Goal: Information Seeking & Learning: Learn about a topic

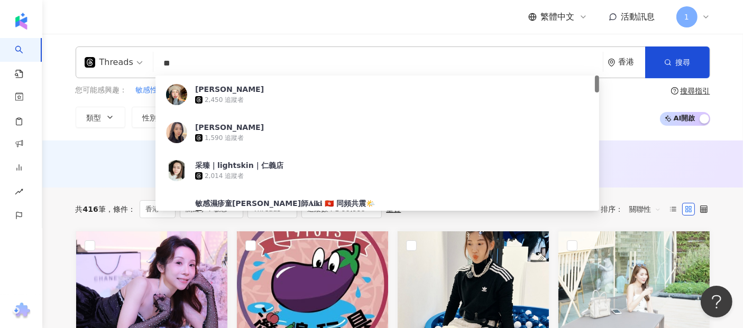
drag, startPoint x: 490, startPoint y: 62, endPoint x: 106, endPoint y: 76, distance: 384.7
click at [106, 76] on div "Threads ** 香港 搜尋 40cf74f5-8831-4c34-bccf-9e8ec8b17e73 Anastasia Hsiao 2,450 追蹤者…" at bounding box center [393, 63] width 634 height 32
click at [99, 57] on div "Threads" at bounding box center [109, 62] width 49 height 17
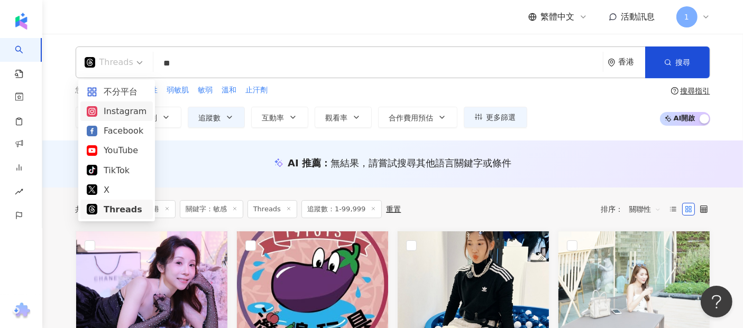
click at [127, 116] on div "Instagram" at bounding box center [117, 111] width 60 height 13
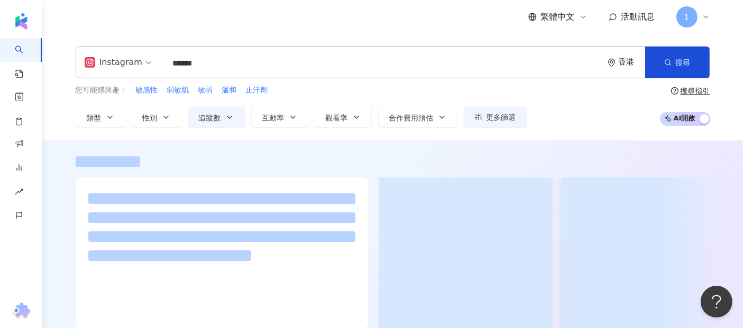
type input "******"
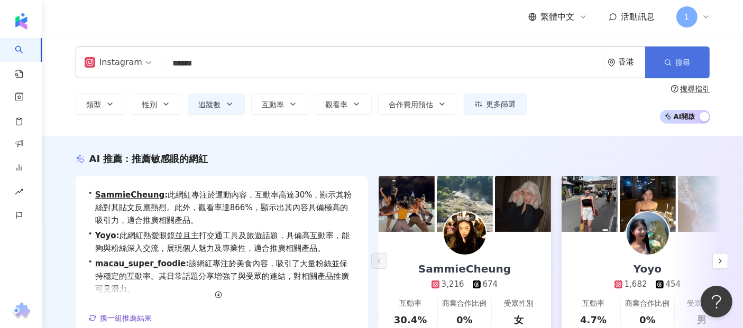
click at [697, 58] on button "搜尋" at bounding box center [677, 63] width 65 height 32
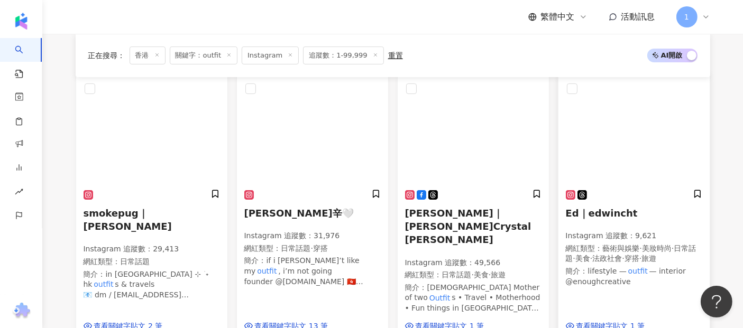
scroll to position [117, 0]
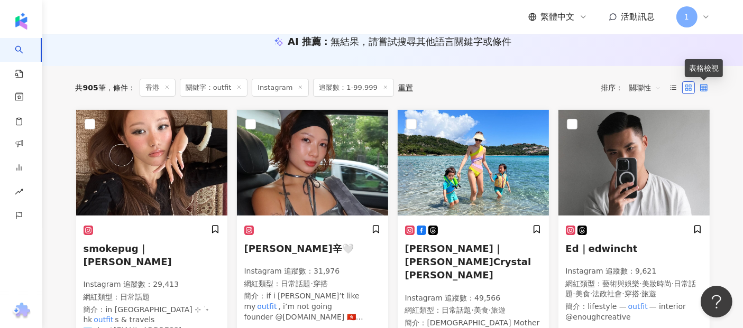
click at [705, 88] on icon at bounding box center [703, 87] width 7 height 7
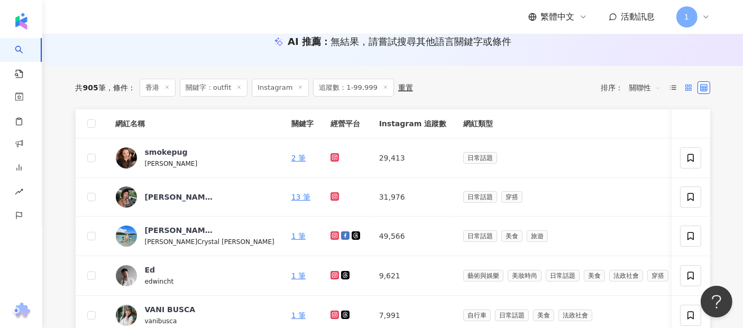
click at [685, 89] on icon at bounding box center [688, 87] width 7 height 7
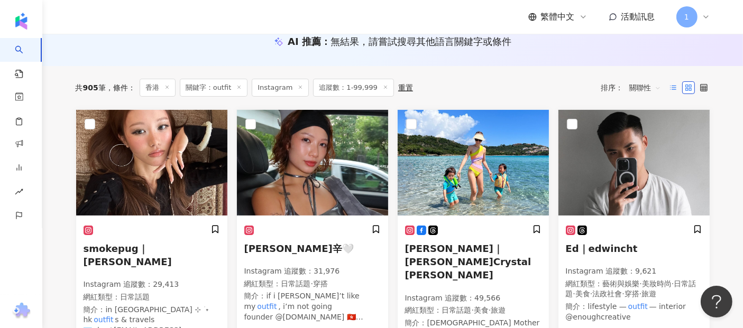
click at [678, 91] on label at bounding box center [673, 87] width 13 height 13
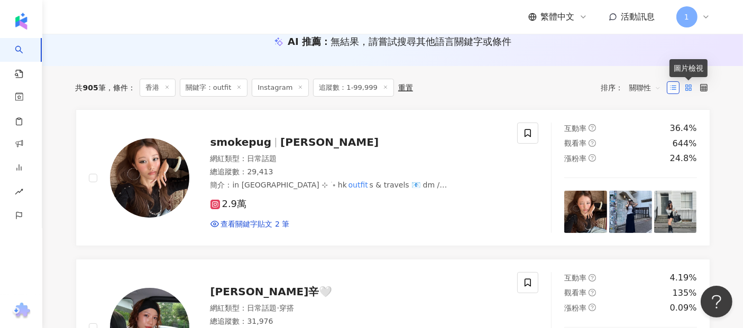
click at [689, 87] on rect at bounding box center [690, 86] width 2 height 2
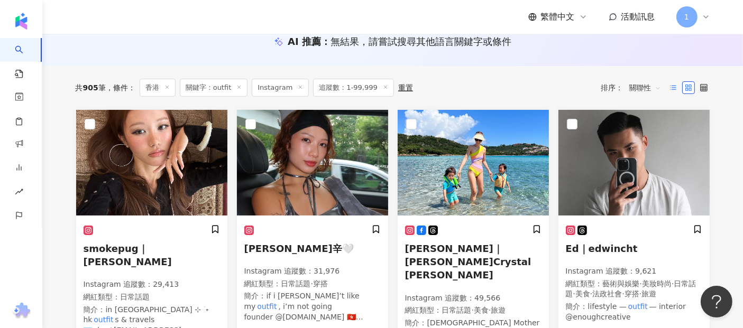
click at [679, 89] on div at bounding box center [688, 87] width 43 height 13
click at [676, 86] on icon at bounding box center [672, 87] width 7 height 7
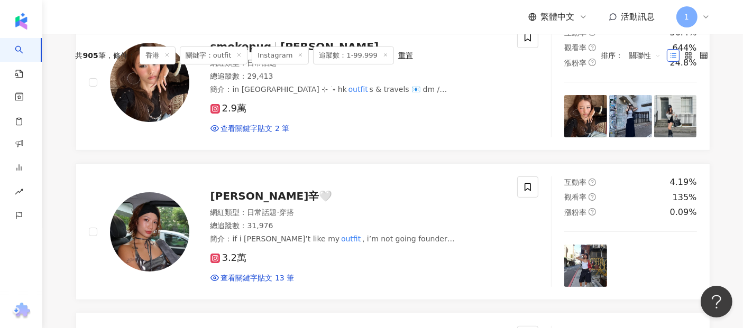
scroll to position [0, 0]
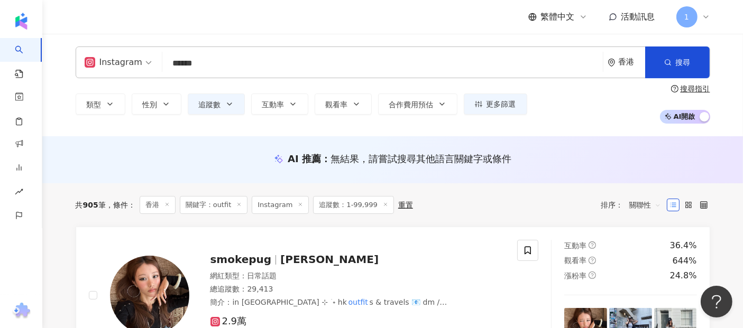
click at [384, 205] on line at bounding box center [385, 205] width 3 height 3
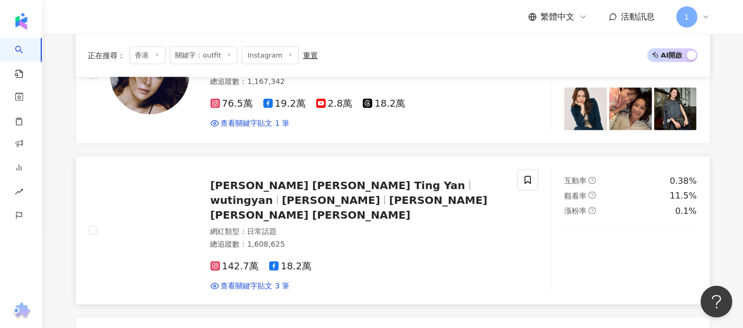
scroll to position [1821, 0]
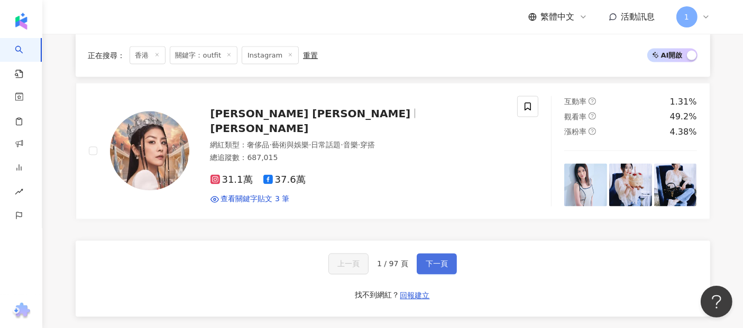
click at [438, 260] on span "下一頁" at bounding box center [437, 264] width 22 height 8
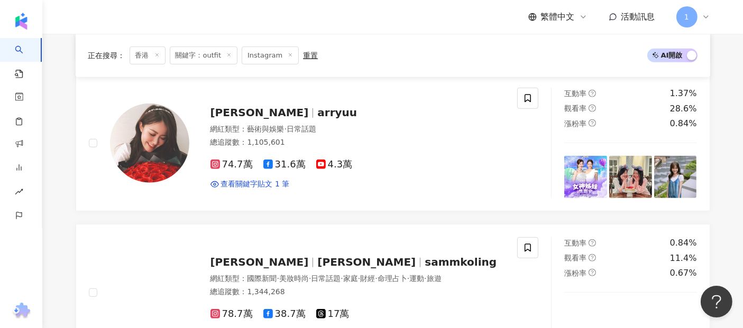
scroll to position [0, 0]
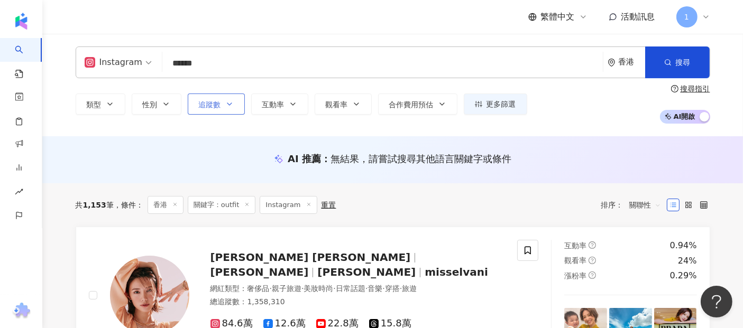
click at [224, 109] on button "追蹤數" at bounding box center [216, 104] width 57 height 21
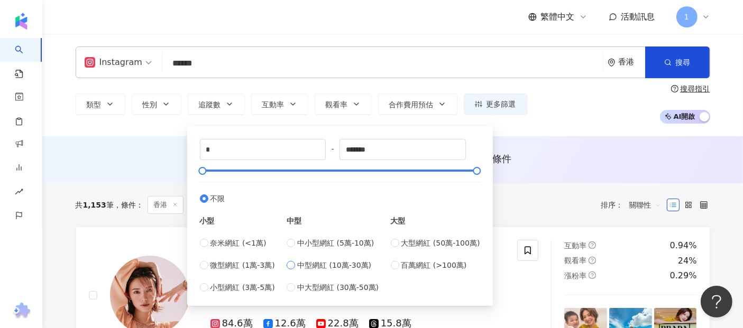
click at [361, 264] on span "中型網紅 (10萬-30萬)" at bounding box center [334, 266] width 74 height 12
type input "******"
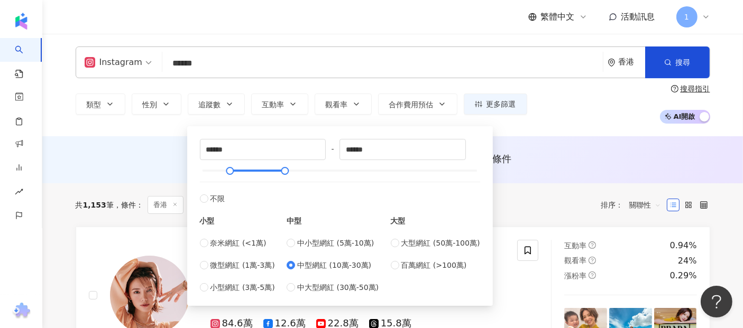
click at [231, 163] on div "****** - ****** 不限 小型 奈米網紅 (<1萬) 微型網紅 (1萬-3萬) 小型網紅 (3萬-5萬) 中型 中小型網紅 (5萬-10萬) 中型…" at bounding box center [340, 216] width 280 height 154
type input "*"
drag, startPoint x: 229, startPoint y: 171, endPoint x: 195, endPoint y: 188, distance: 38.3
click at [195, 188] on div "* - ****** 不限 小型 奈米網紅 (<1萬) 微型網紅 (1萬-3萬) 小型網紅 (3萬-5萬) 中型 中小型網紅 (5萬-10萬) 中型網紅 (1…" at bounding box center [340, 216] width 293 height 167
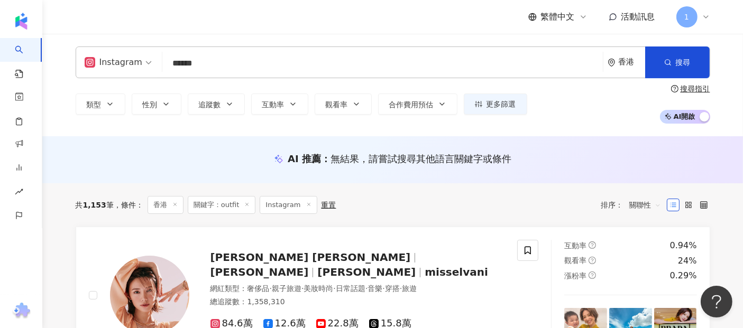
click at [120, 162] on div "AI 推薦 ： 無結果，請嘗試搜尋其他語言關鍵字或條件" at bounding box center [393, 158] width 634 height 13
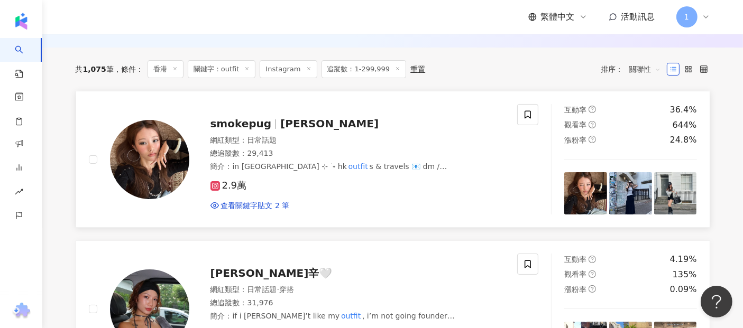
scroll to position [117, 0]
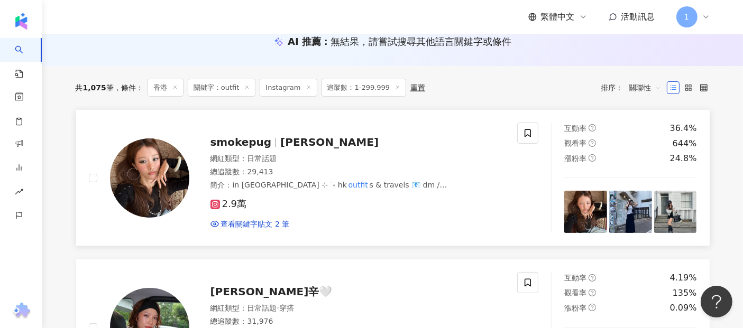
click at [281, 216] on div "2.9萬 查看關鍵字貼文 2 筆" at bounding box center [357, 209] width 295 height 39
click at [588, 212] on img at bounding box center [585, 212] width 43 height 43
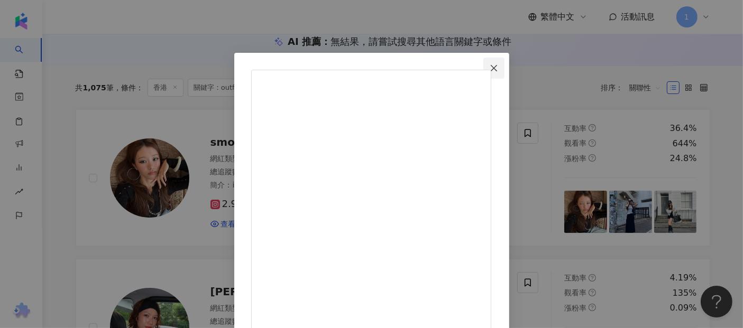
click at [498, 69] on icon "close" at bounding box center [494, 68] width 8 height 8
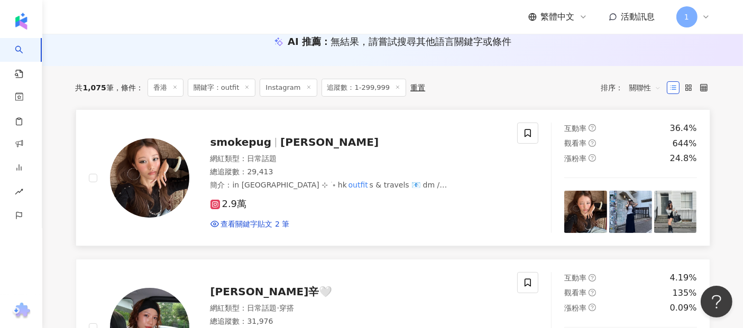
click at [645, 212] on img at bounding box center [630, 212] width 43 height 43
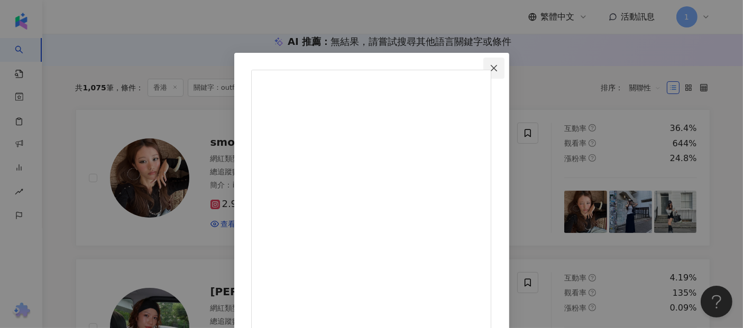
click at [498, 66] on icon "close" at bounding box center [494, 68] width 8 height 8
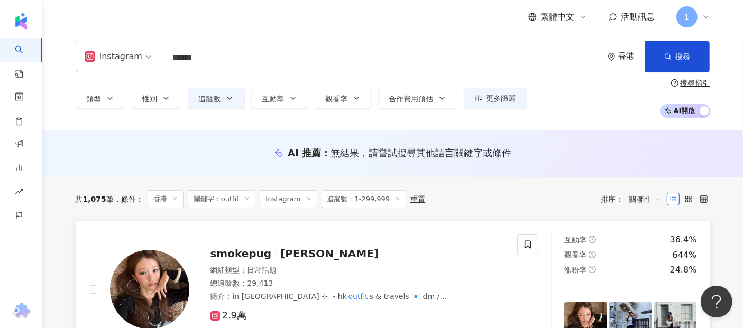
scroll to position [0, 0]
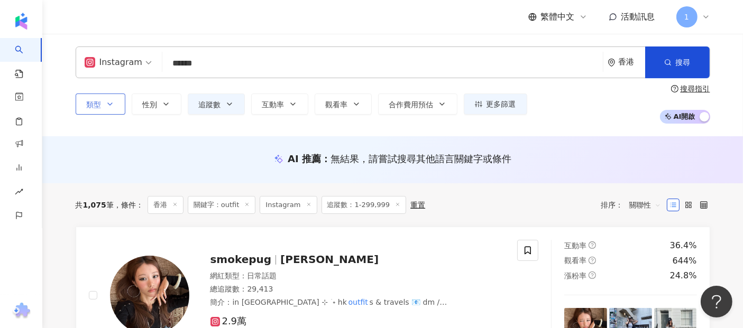
click at [101, 106] on button "類型" at bounding box center [101, 104] width 50 height 21
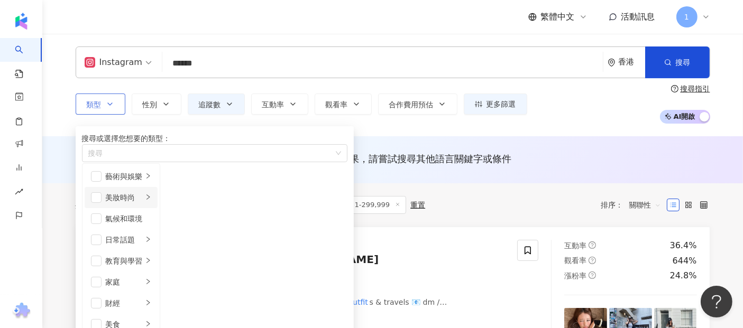
click at [151, 200] on icon "right" at bounding box center [148, 197] width 6 height 6
click at [217, 293] on li "穿搭" at bounding box center [189, 282] width 54 height 21
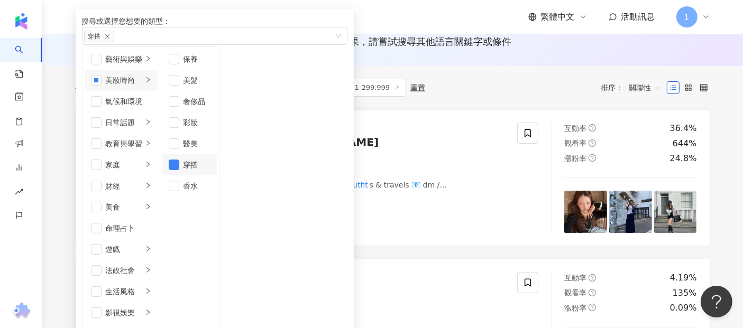
click at [486, 61] on div "AI 推薦 ： 無結果，請嘗試搜尋其他語言關鍵字或條件" at bounding box center [392, 42] width 701 height 47
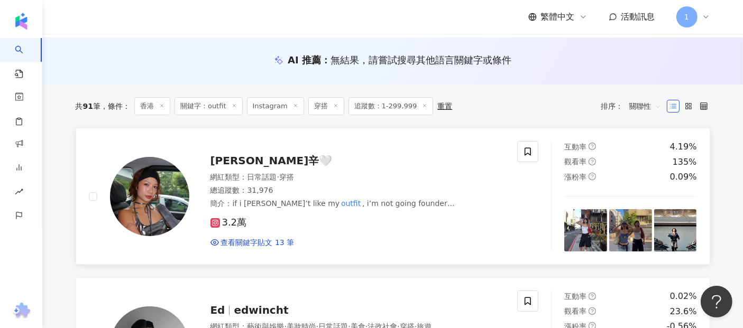
scroll to position [117, 0]
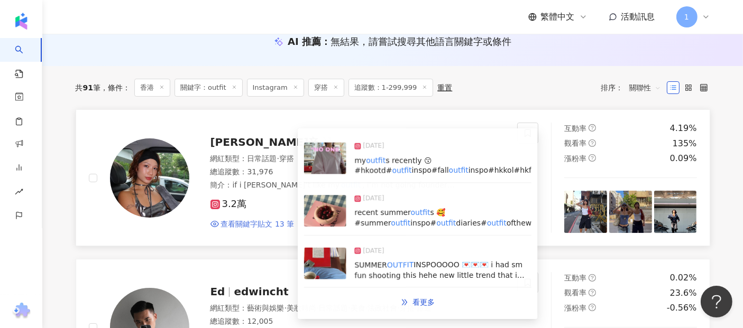
click at [251, 224] on span "查看關鍵字貼文 13 筆" at bounding box center [257, 224] width 73 height 11
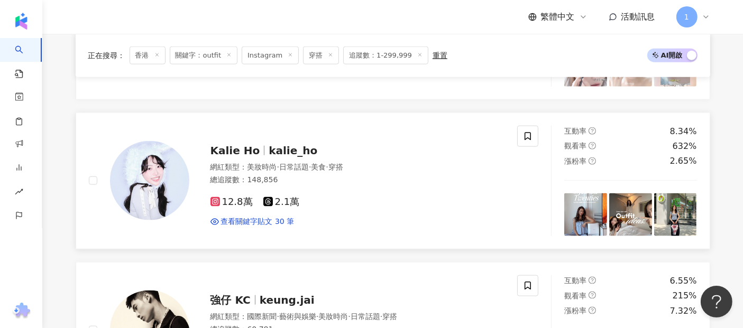
scroll to position [1351, 0]
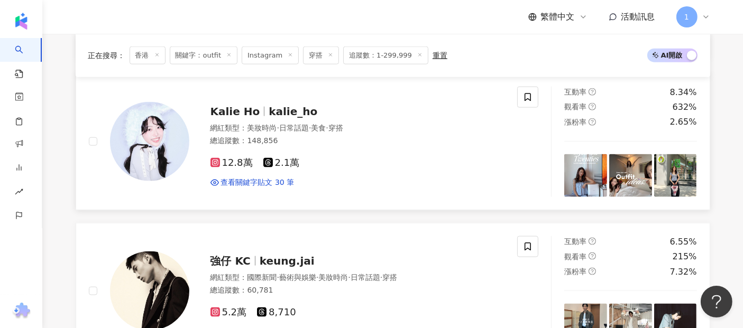
click at [600, 164] on img at bounding box center [585, 175] width 43 height 43
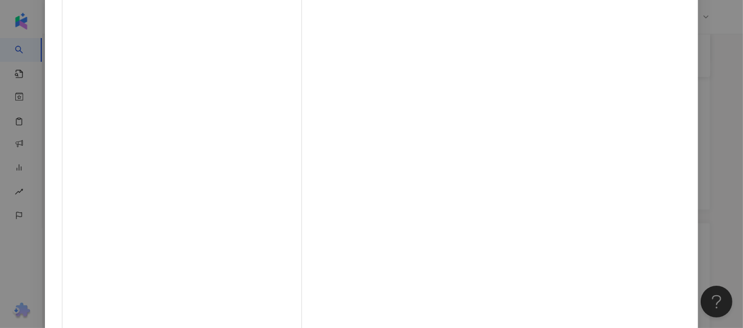
scroll to position [0, 0]
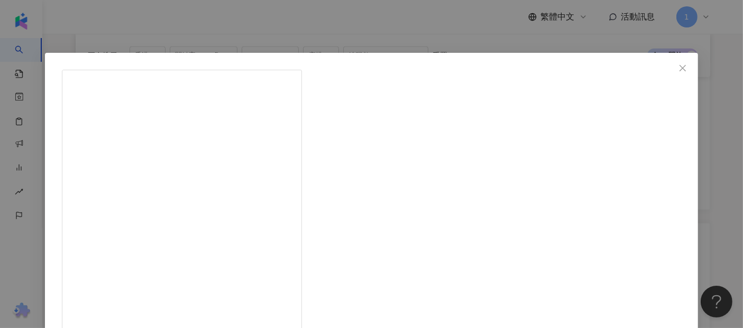
click at [672, 66] on span "Close" at bounding box center [682, 68] width 21 height 8
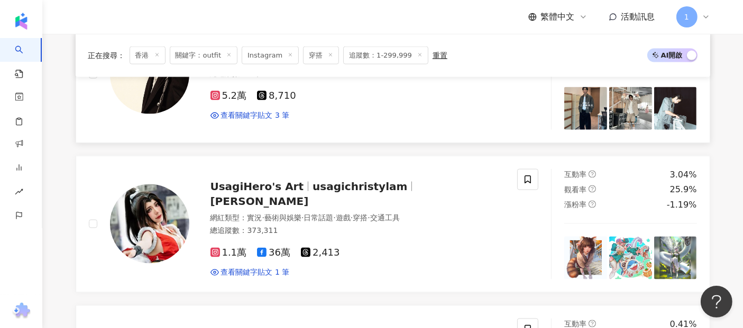
scroll to position [1468, 0]
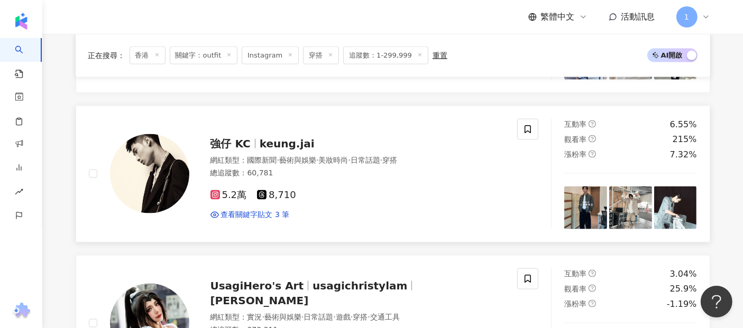
click at [600, 208] on img at bounding box center [585, 208] width 43 height 43
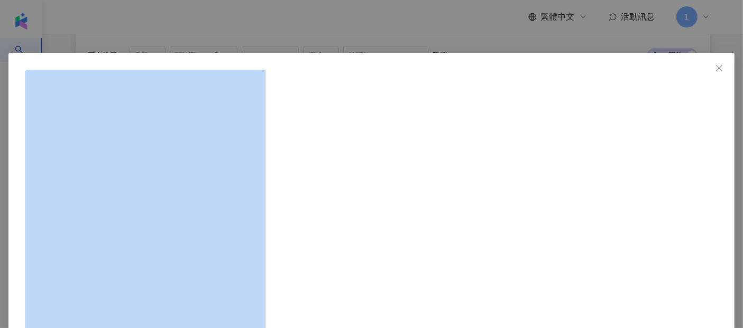
drag, startPoint x: 92, startPoint y: 182, endPoint x: 484, endPoint y: 188, distance: 392.4
click at [484, 188] on div "強仔 KC [DATE] 【秋冬服飾推介 短版外套】 我發現最近身邊好多人想稍稍試下啲唔同嘅mix and match都會開始入手@uniqlo_hk_mac…" at bounding box center [371, 164] width 743 height 328
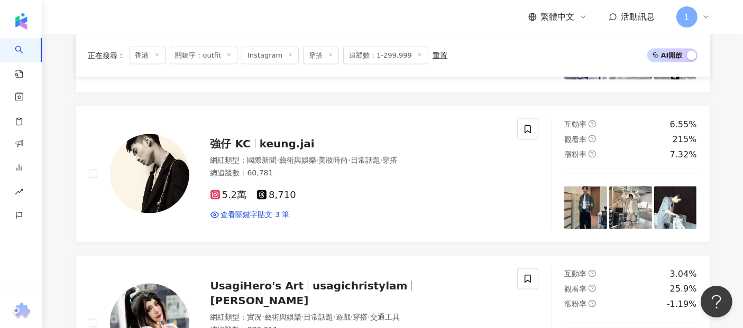
drag, startPoint x: 720, startPoint y: 20, endPoint x: 695, endPoint y: 2, distance: 31.1
click at [720, 20] on div "繁體中文 活動訊息 1" at bounding box center [392, 17] width 677 height 34
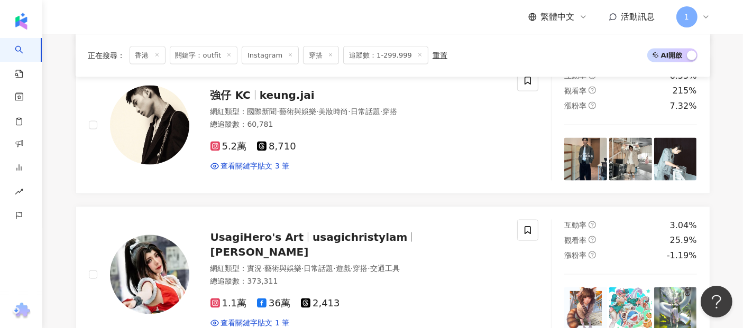
scroll to position [1527, 0]
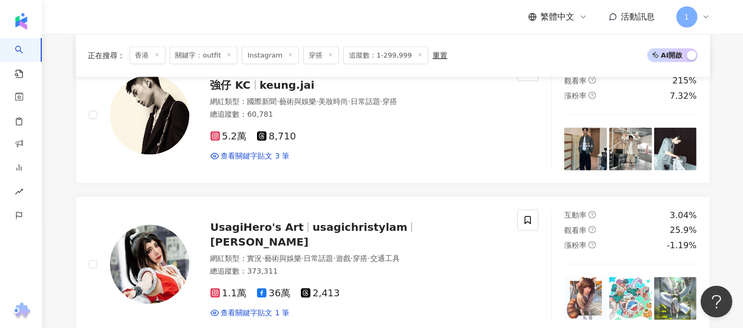
drag, startPoint x: 727, startPoint y: 87, endPoint x: 618, endPoint y: 63, distance: 111.5
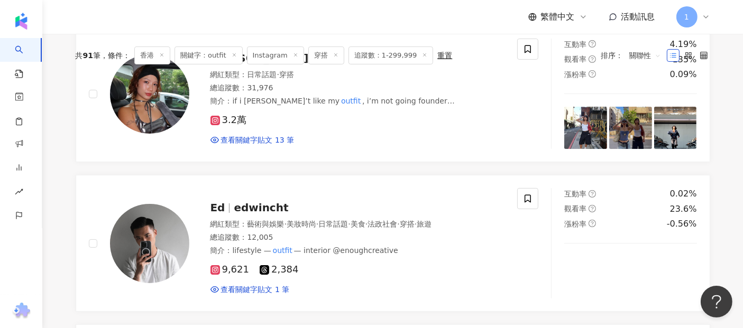
scroll to position [0, 0]
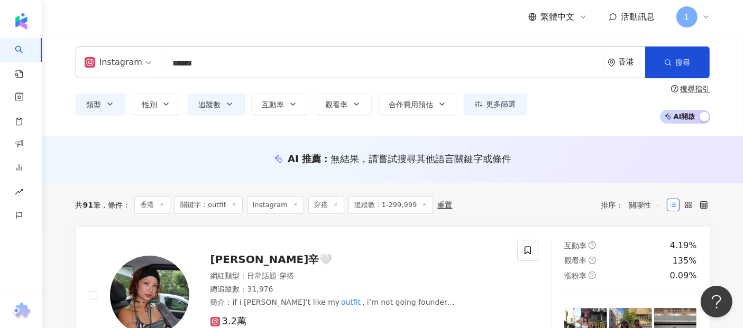
click at [272, 65] on input "******" at bounding box center [383, 63] width 432 height 20
type input "**********"
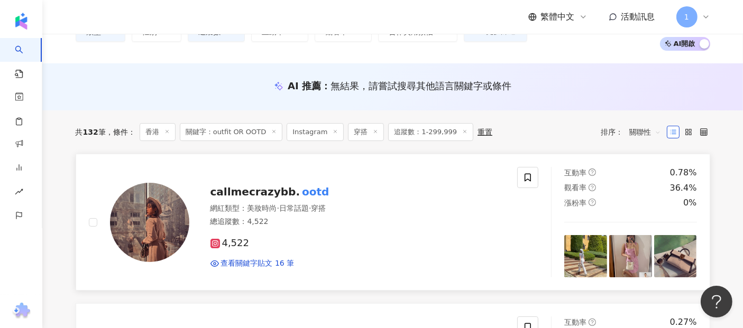
scroll to position [59, 0]
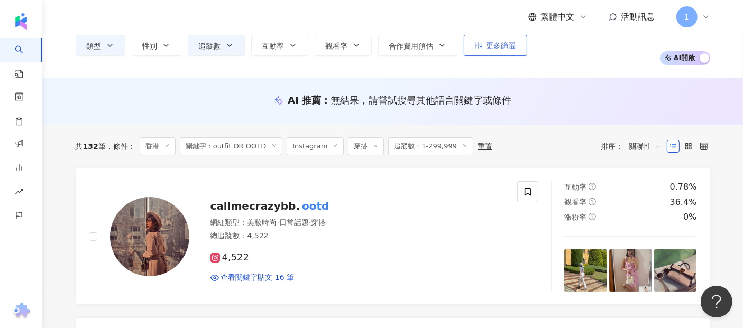
click at [503, 38] on button "更多篩選" at bounding box center [495, 45] width 63 height 21
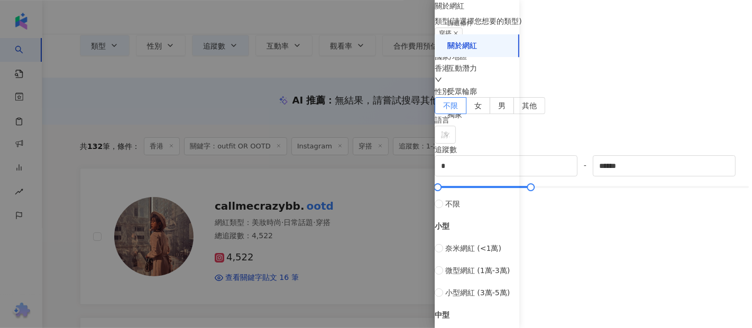
click at [276, 107] on div at bounding box center [376, 164] width 752 height 328
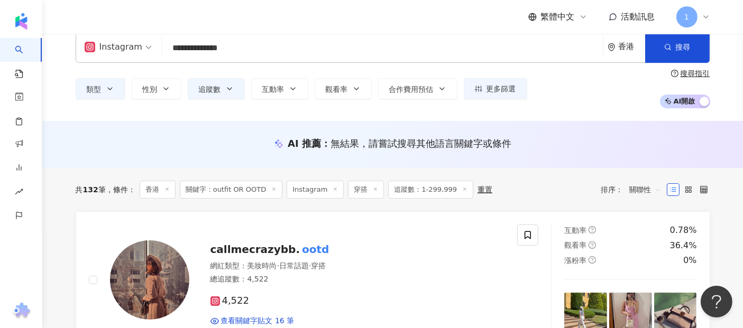
scroll to position [0, 0]
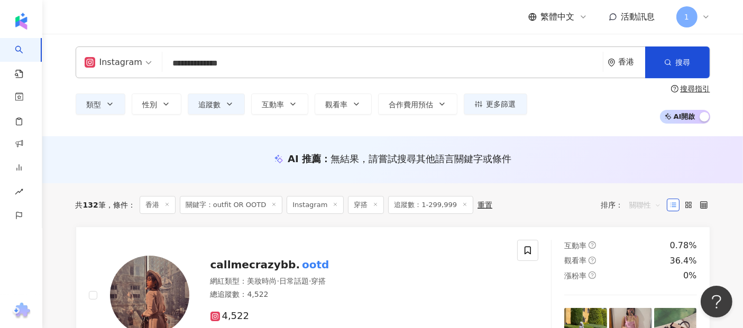
click at [657, 207] on span "關聯性" at bounding box center [645, 205] width 32 height 17
click at [653, 316] on div "關鍵字" at bounding box center [645, 317] width 26 height 12
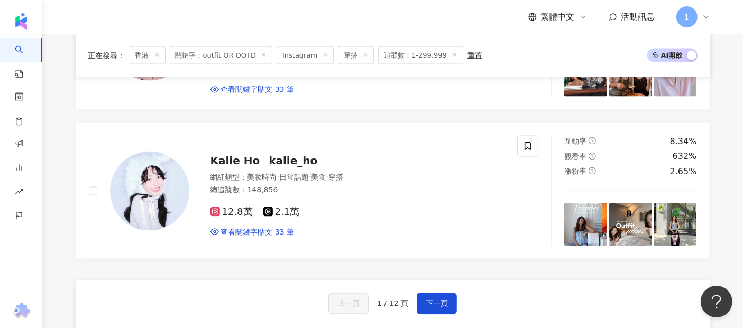
scroll to position [1918, 0]
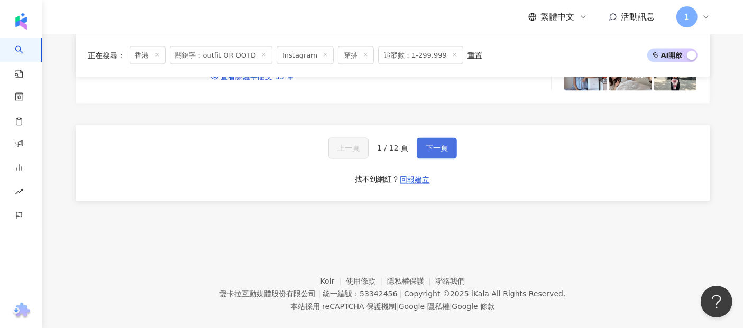
click at [453, 138] on button "下一頁" at bounding box center [437, 148] width 40 height 21
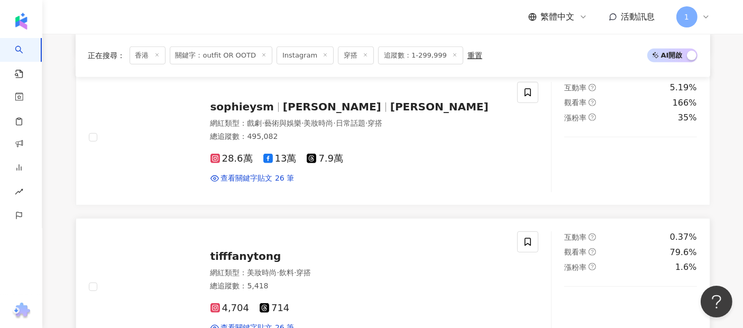
scroll to position [625, 0]
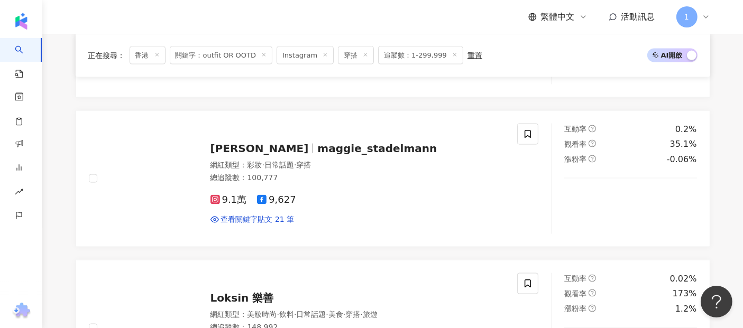
scroll to position [1918, 0]
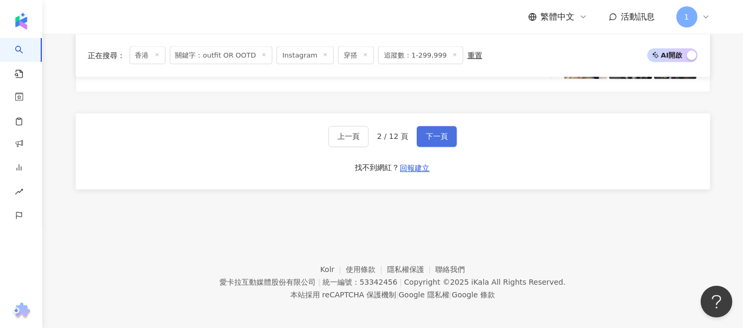
click at [426, 133] on span "下一頁" at bounding box center [437, 137] width 22 height 8
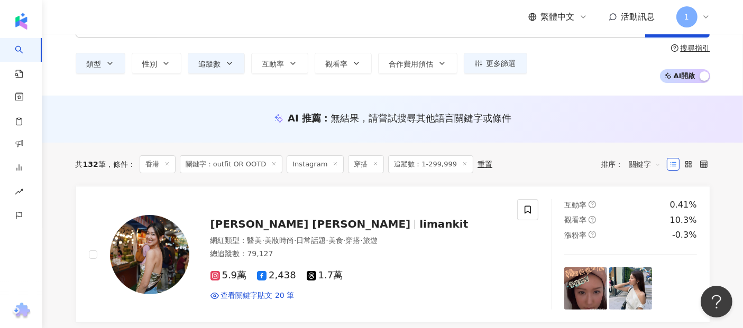
scroll to position [41, 0]
click at [156, 60] on span "性別" at bounding box center [150, 64] width 15 height 8
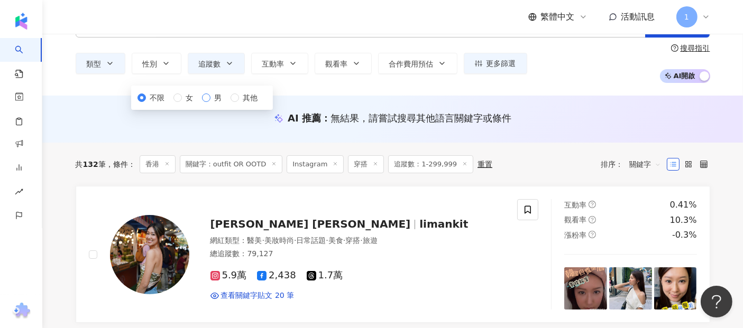
drag, startPoint x: 154, startPoint y: 140, endPoint x: 150, endPoint y: 151, distance: 11.7
click at [153, 104] on div "不限 女 男 其他" at bounding box center [201, 98] width 129 height 12
click at [210, 104] on span "男" at bounding box center [218, 98] width 16 height 12
click at [79, 111] on div "AI 推薦 ： 無結果，請嘗試搜尋其他語言關鍵字或條件" at bounding box center [392, 119] width 701 height 47
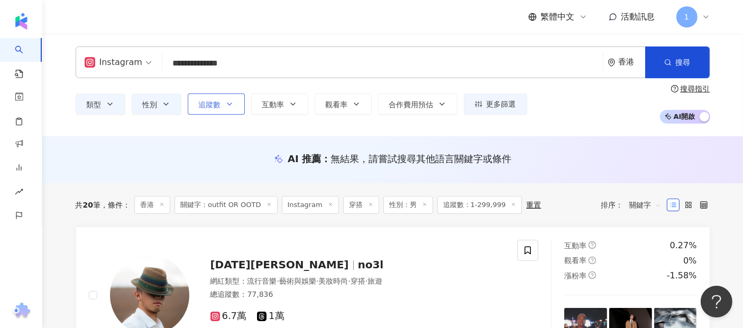
click at [204, 103] on span "追蹤數" at bounding box center [210, 104] width 22 height 8
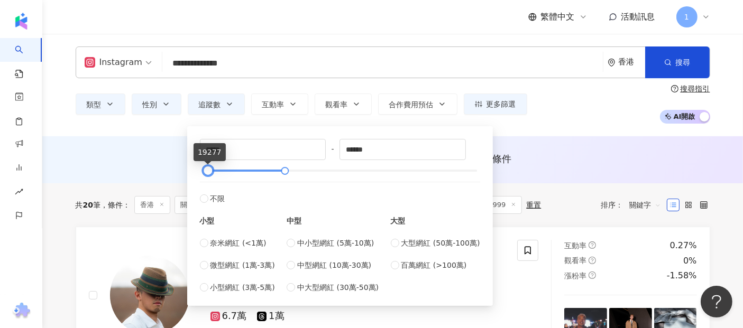
drag, startPoint x: 201, startPoint y: 169, endPoint x: 206, endPoint y: 173, distance: 6.5
click at [206, 173] on div at bounding box center [208, 171] width 6 height 6
drag, startPoint x: 242, startPoint y: 153, endPoint x: 187, endPoint y: 148, distance: 54.8
click at [187, 148] on div "***** - ****** 不限 小型 奈米網紅 (<1萬) 微型網紅 (1萬-3萬) 小型網紅 (3萬-5萬) 中型 中小型網紅 (5萬-10萬) 中型網…" at bounding box center [340, 216] width 306 height 180
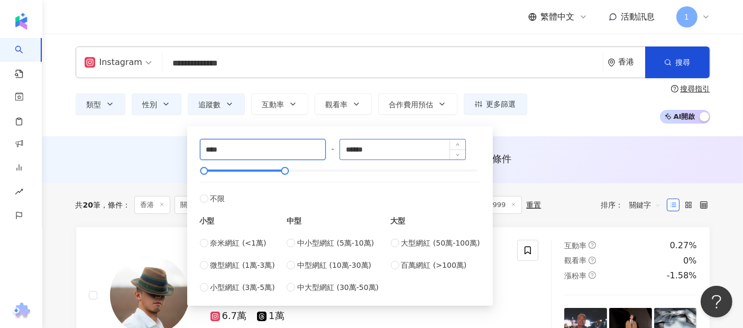
type input "****"
click at [400, 141] on input "******" at bounding box center [402, 150] width 125 height 20
drag, startPoint x: 396, startPoint y: 153, endPoint x: 291, endPoint y: 148, distance: 105.4
click at [291, 148] on div "**** - ****** 不限 小型 奈米網紅 (<1萬) 微型網紅 (1萬-3萬) 小型網紅 (3萬-5萬) 中型 中小型網紅 (5萬-10萬) 中型網紅…" at bounding box center [340, 216] width 280 height 154
click at [356, 150] on input "******" at bounding box center [402, 150] width 125 height 20
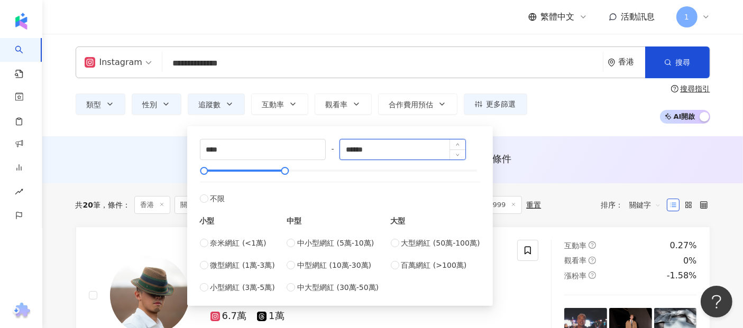
click at [354, 150] on input "******" at bounding box center [402, 150] width 125 height 20
type input "******"
click at [382, 179] on div "**** - ****** 不限 小型 奈米網紅 (<1萬) 微型網紅 (1萬-3萬) 小型網紅 (3萬-5萬) 中型 中小型網紅 (5萬-10萬) 中型網紅…" at bounding box center [340, 216] width 280 height 154
click at [578, 147] on div "AI 推薦 ： 無結果，請嘗試搜尋其他語言關鍵字或條件" at bounding box center [392, 159] width 701 height 47
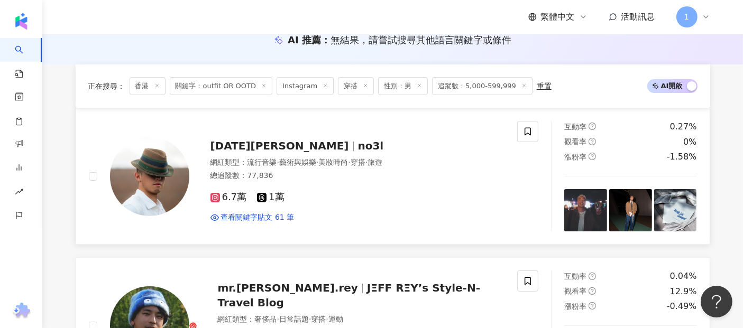
scroll to position [117, 0]
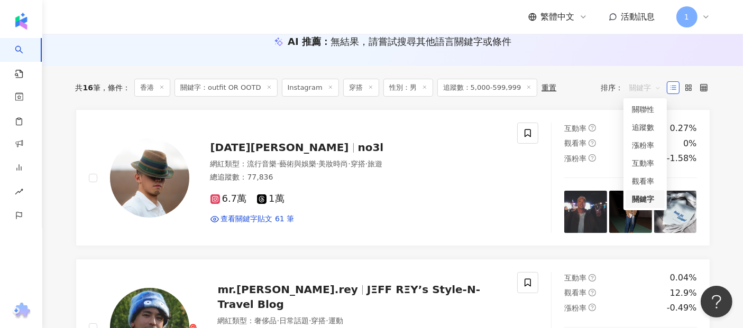
click at [655, 85] on span "關鍵字" at bounding box center [645, 87] width 32 height 17
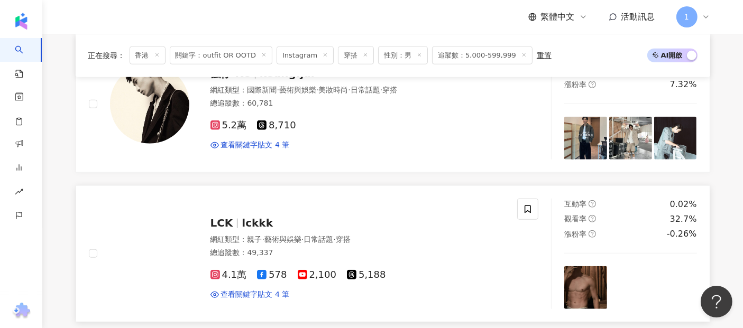
scroll to position [1057, 0]
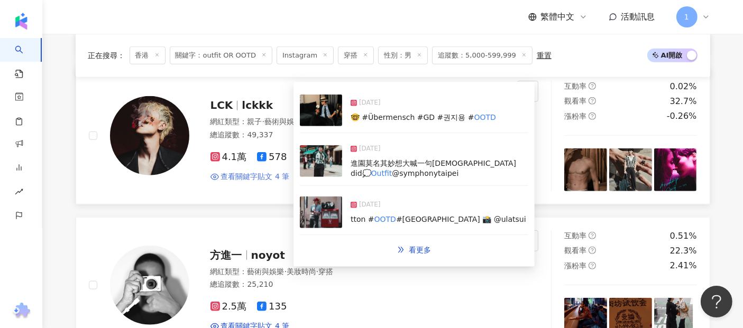
click at [264, 176] on span "查看關鍵字貼文 4 筆" at bounding box center [255, 177] width 69 height 11
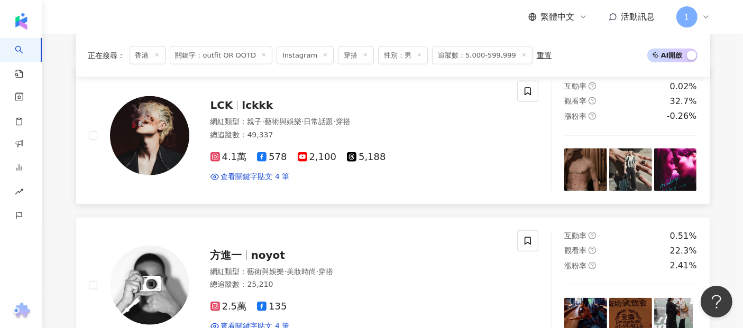
click at [637, 167] on img at bounding box center [630, 170] width 43 height 43
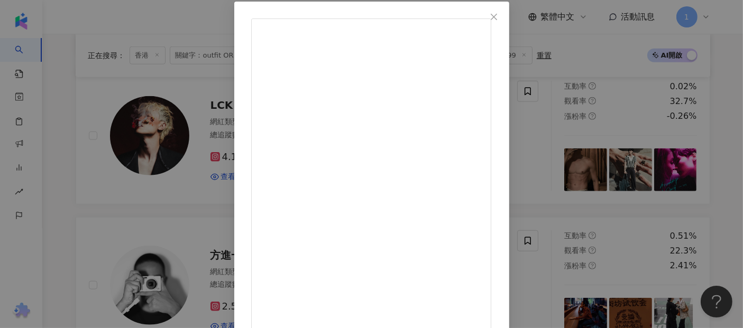
scroll to position [0, 0]
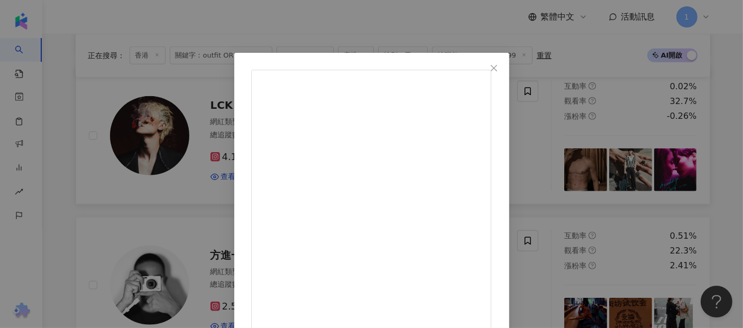
click at [498, 66] on icon "close" at bounding box center [494, 68] width 8 height 8
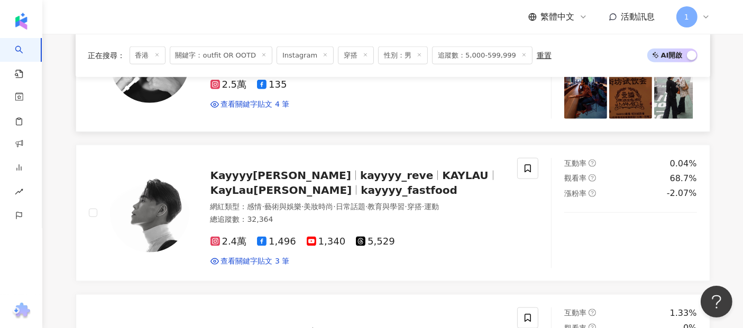
scroll to position [1351, 0]
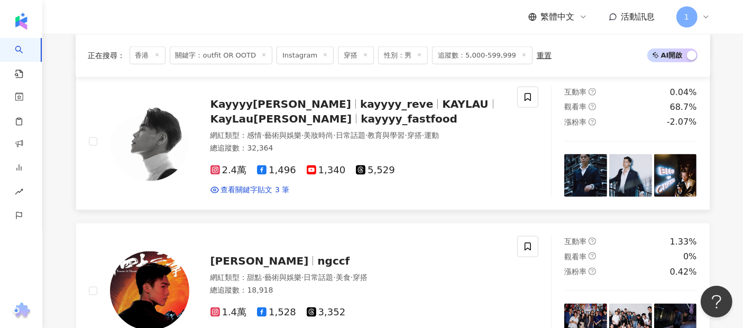
click at [621, 172] on img at bounding box center [630, 175] width 43 height 43
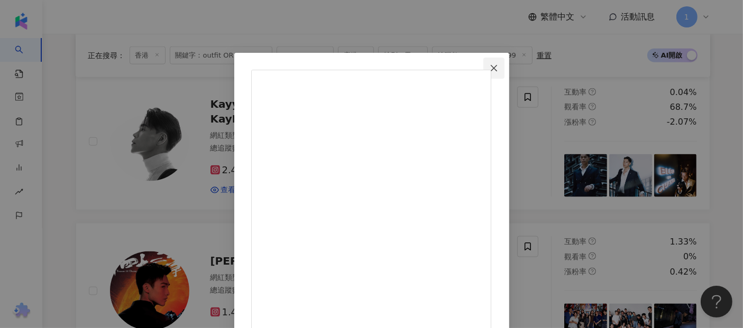
click at [504, 62] on button "Close" at bounding box center [493, 68] width 21 height 21
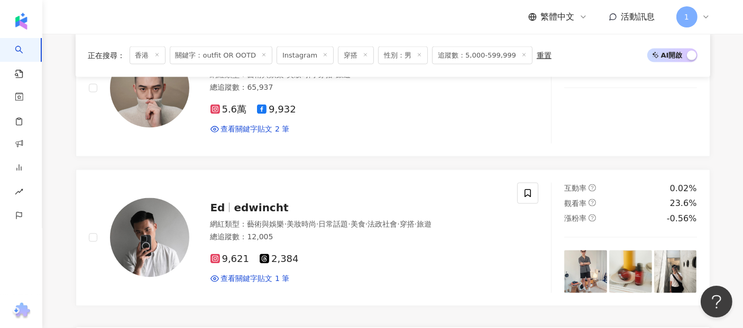
scroll to position [1880, 0]
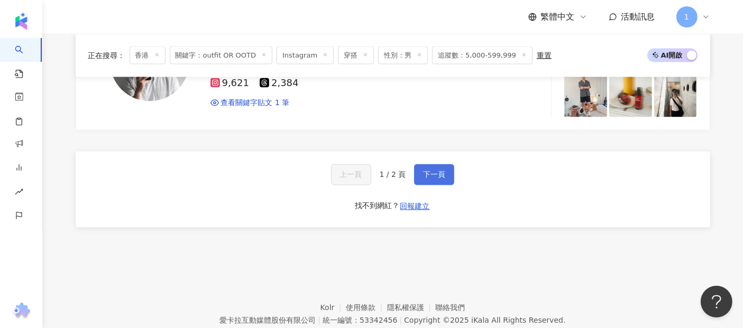
click at [437, 164] on button "下一頁" at bounding box center [434, 174] width 40 height 21
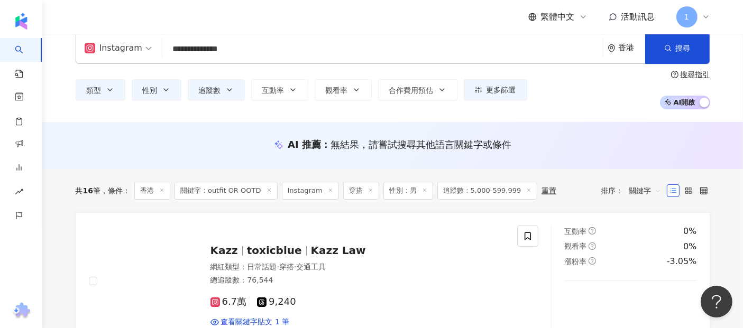
scroll to position [0, 0]
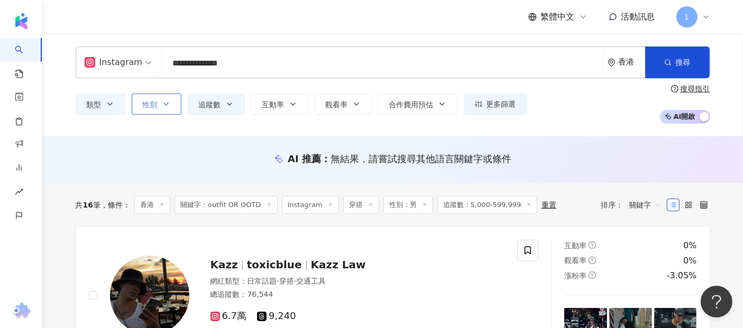
click at [166, 100] on icon "button" at bounding box center [166, 104] width 8 height 8
click at [159, 143] on span "不限" at bounding box center [157, 139] width 23 height 12
click at [557, 152] on div "AI 推薦 ： 無結果，請嘗試搜尋其他語言關鍵字或條件" at bounding box center [393, 158] width 634 height 13
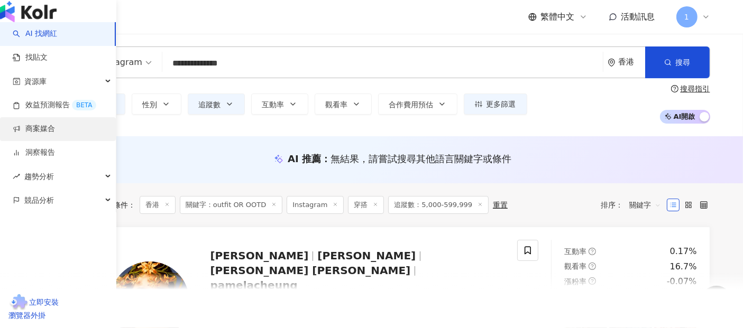
click at [7, 263] on div "button" at bounding box center [58, 248] width 116 height 70
